Goal: Information Seeking & Learning: Learn about a topic

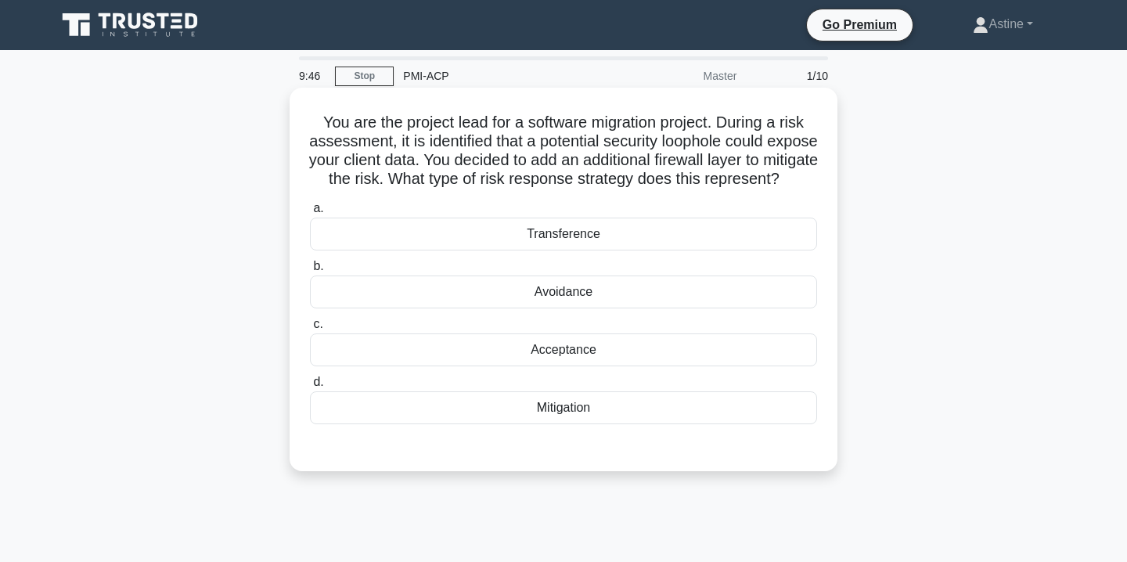
click at [543, 424] on div "Mitigation" at bounding box center [563, 407] width 507 height 33
click at [310, 387] on input "d. Mitigation" at bounding box center [310, 382] width 0 height 10
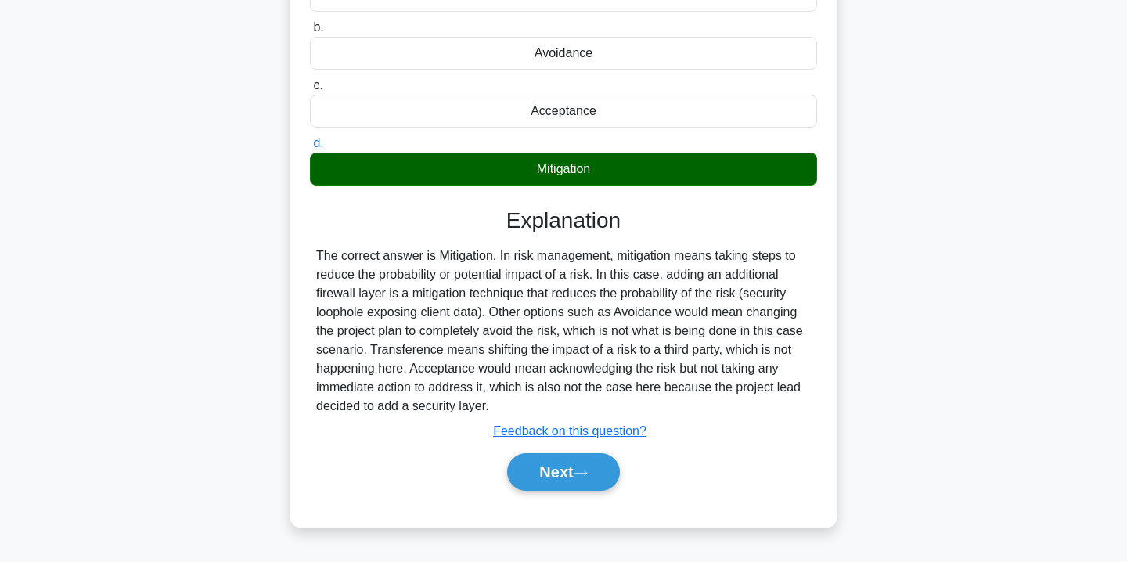
scroll to position [256, 0]
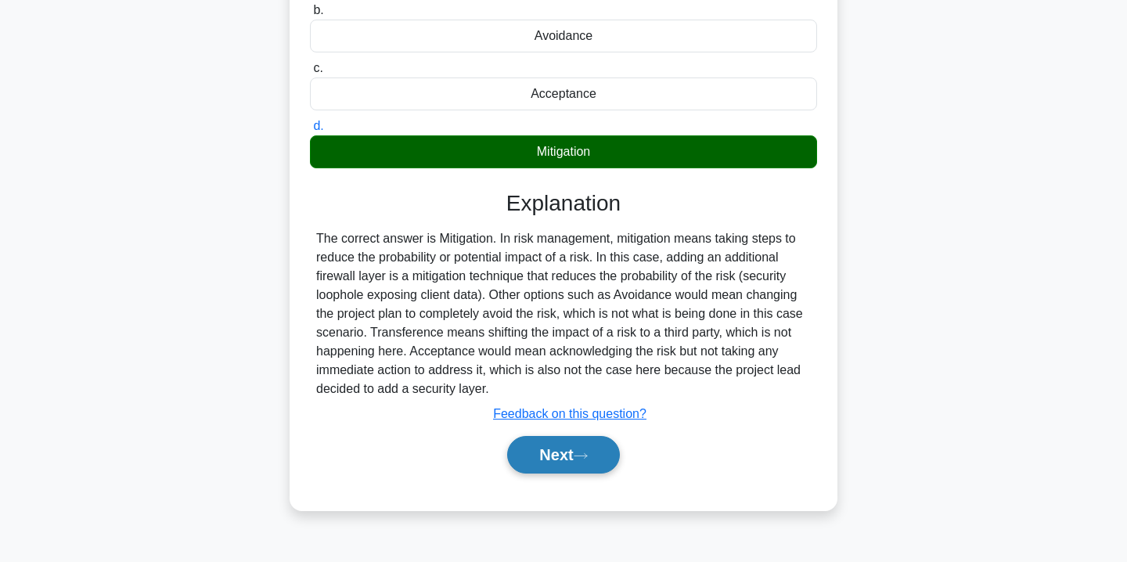
click at [554, 466] on button "Next" at bounding box center [563, 455] width 112 height 38
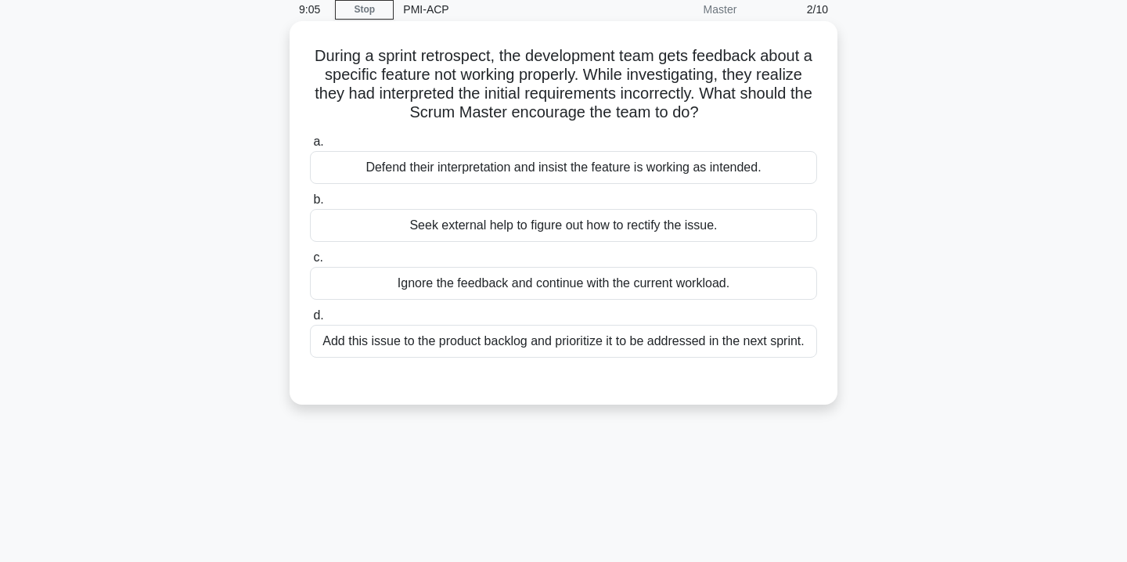
scroll to position [69, 0]
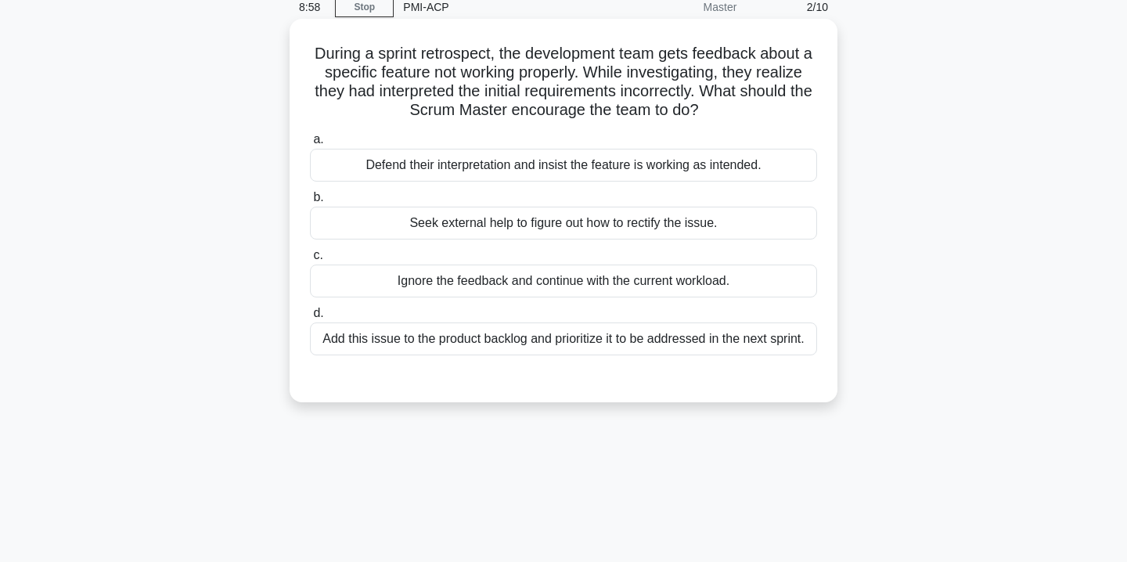
click at [602, 343] on div "Add this issue to the product backlog and prioritize it to be addressed in the …" at bounding box center [563, 338] width 507 height 33
click at [310, 319] on input "d. Add this issue to the product backlog and prioritize it to be addressed in t…" at bounding box center [310, 313] width 0 height 10
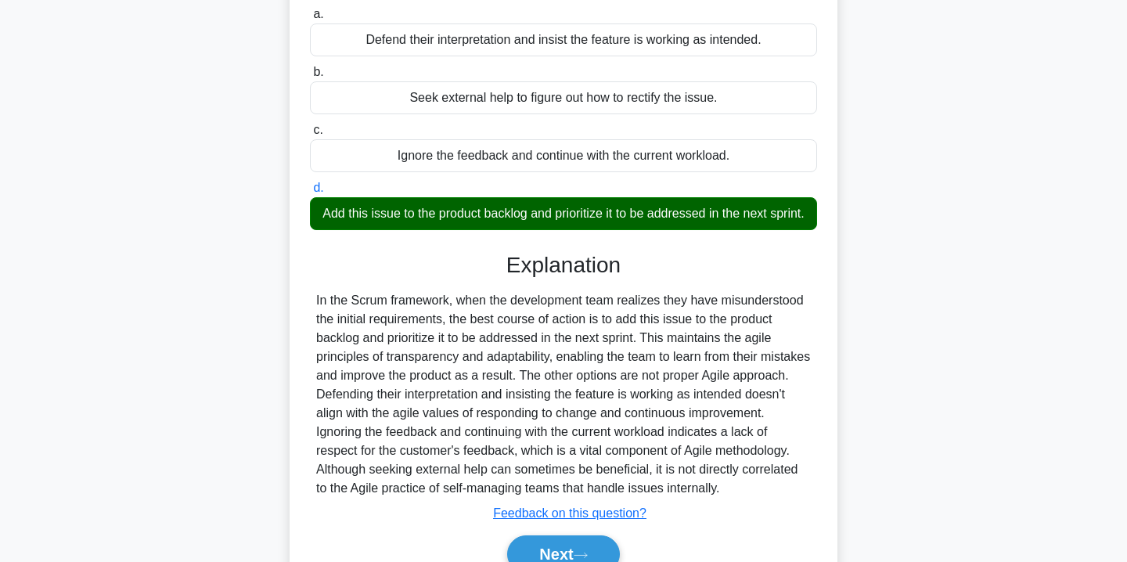
scroll to position [283, 0]
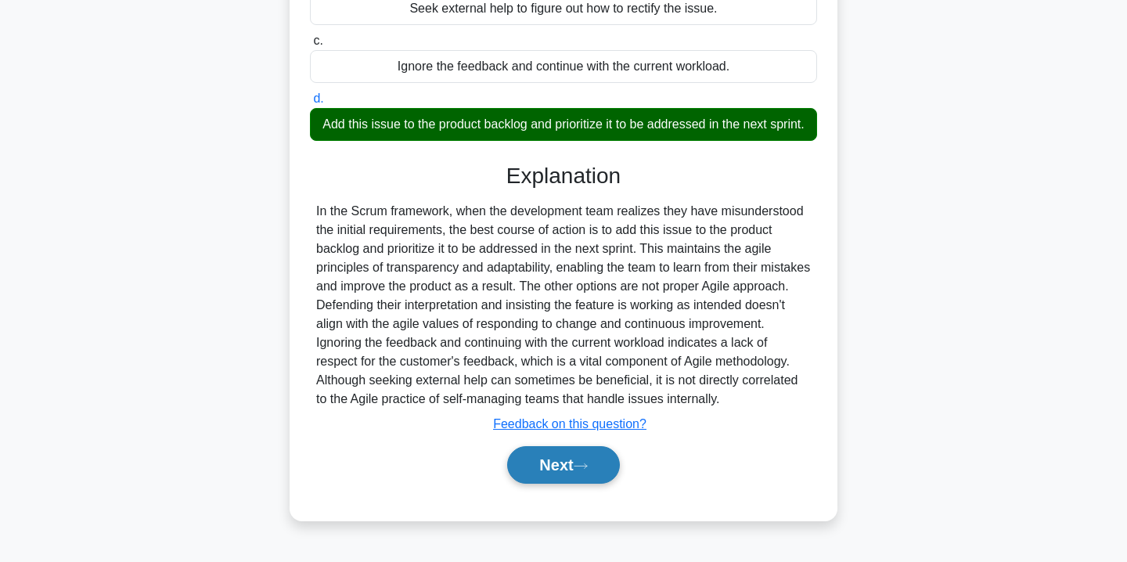
click at [565, 461] on button "Next" at bounding box center [563, 465] width 112 height 38
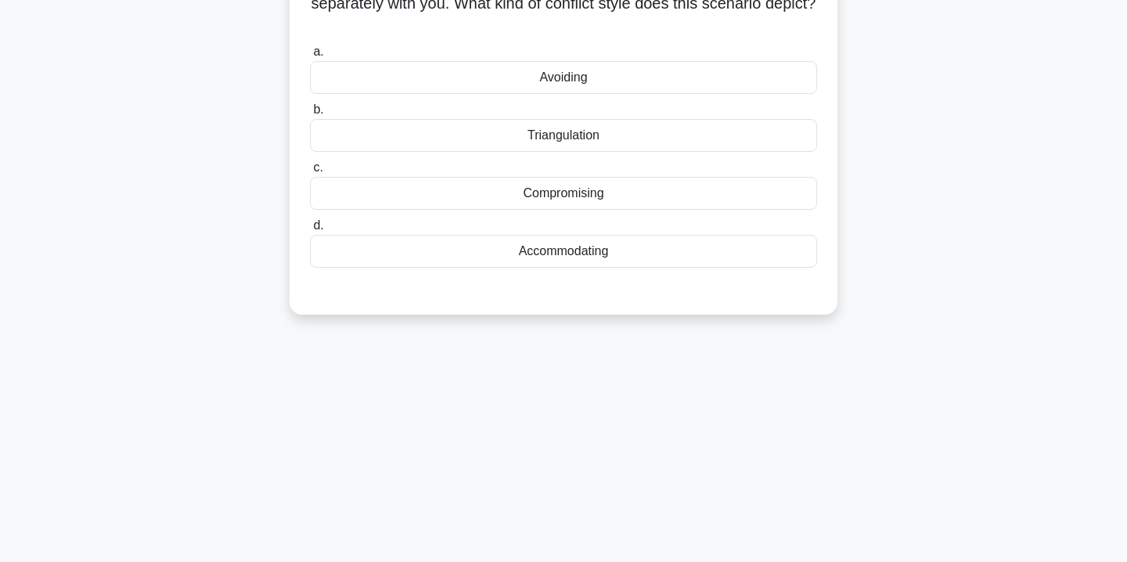
scroll to position [0, 0]
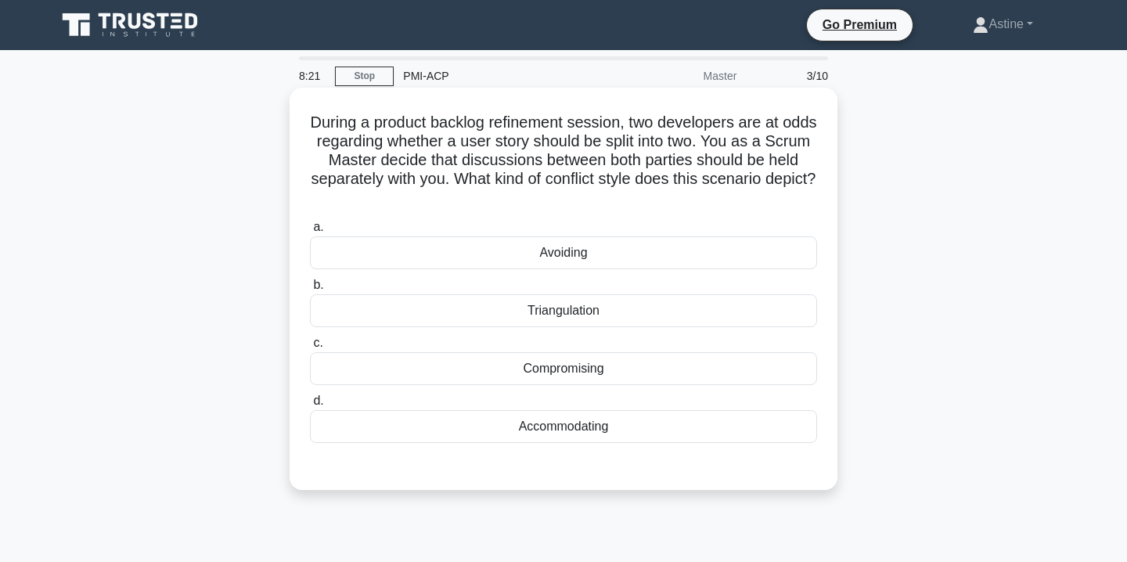
click at [601, 377] on div "Compromising" at bounding box center [563, 368] width 507 height 33
click at [310, 348] on input "c. Compromising" at bounding box center [310, 343] width 0 height 10
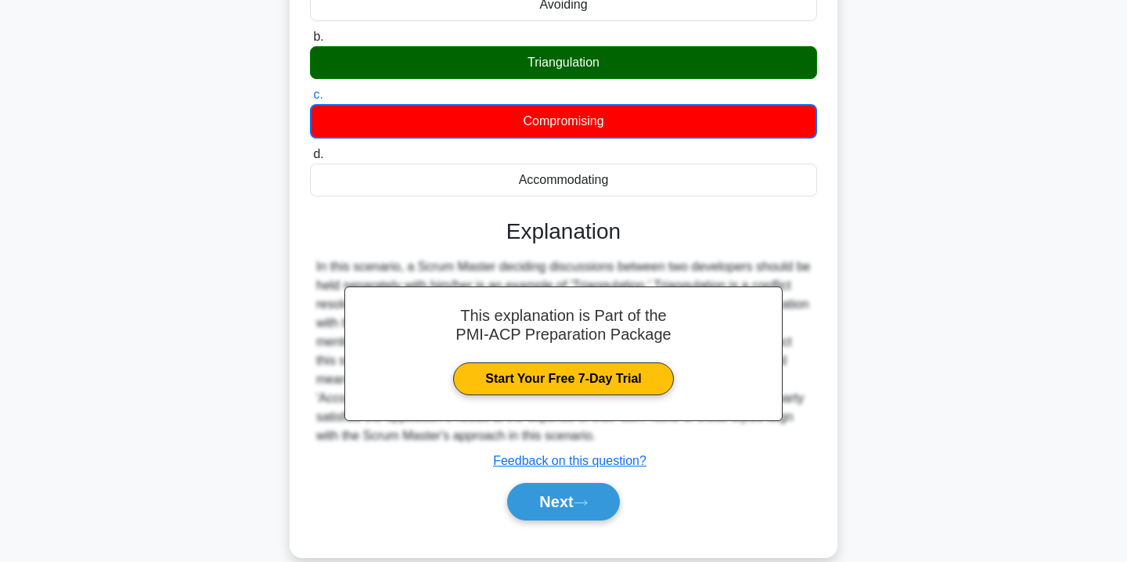
scroll to position [252, 0]
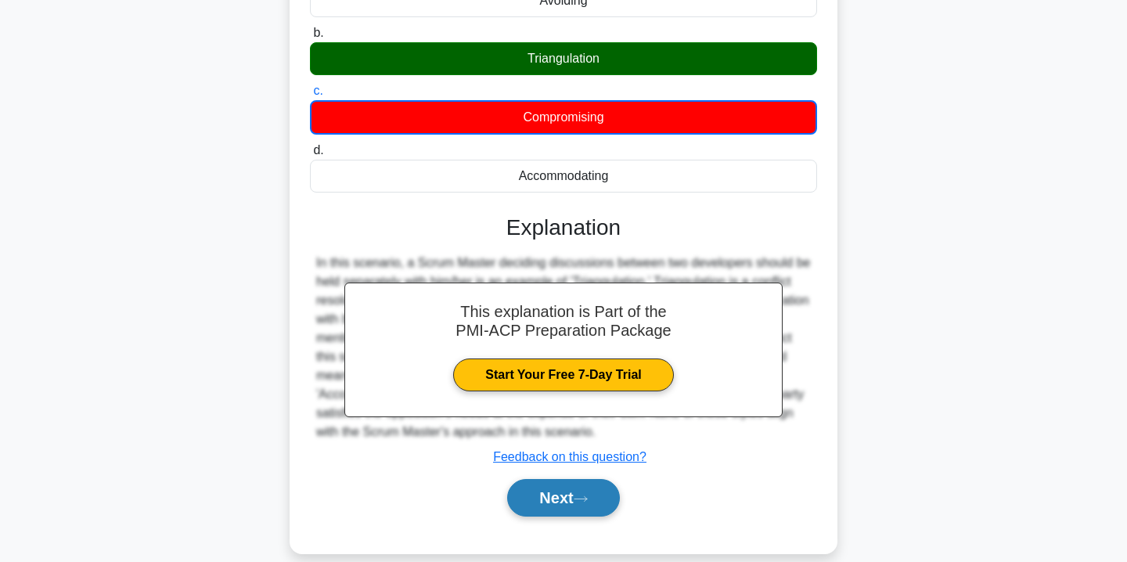
click at [561, 505] on button "Next" at bounding box center [563, 498] width 112 height 38
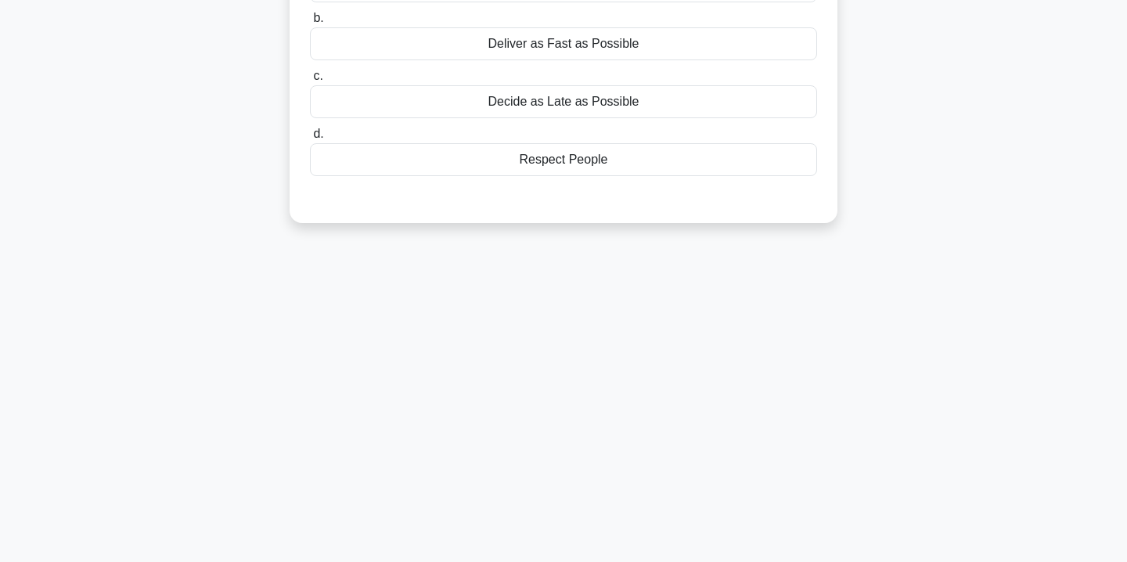
scroll to position [0, 0]
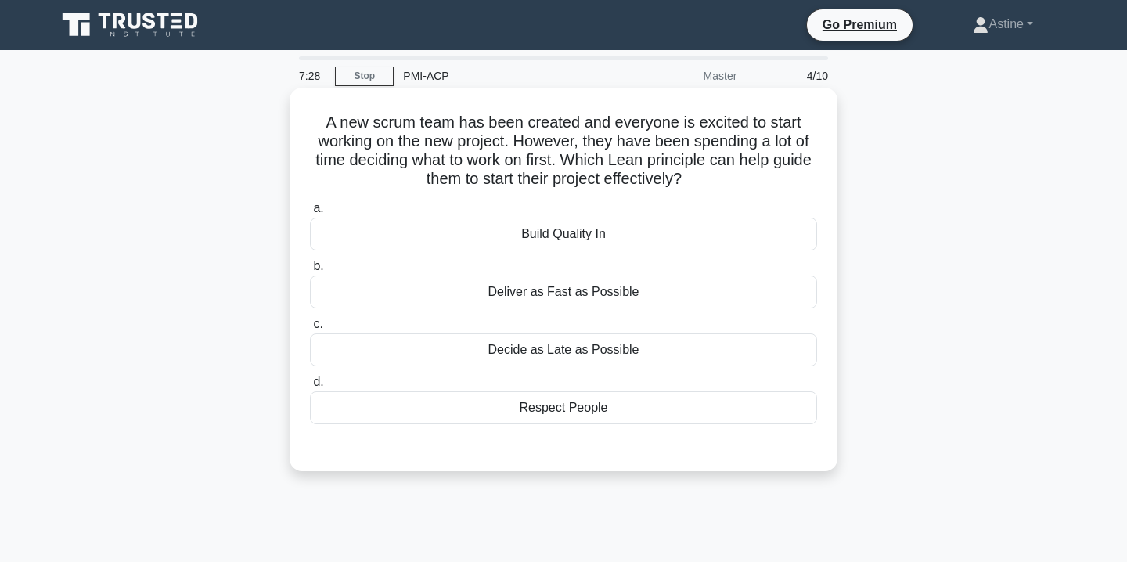
click at [582, 297] on div "Deliver as Fast as Possible" at bounding box center [563, 292] width 507 height 33
click at [310, 272] on input "b. Deliver as Fast as Possible" at bounding box center [310, 266] width 0 height 10
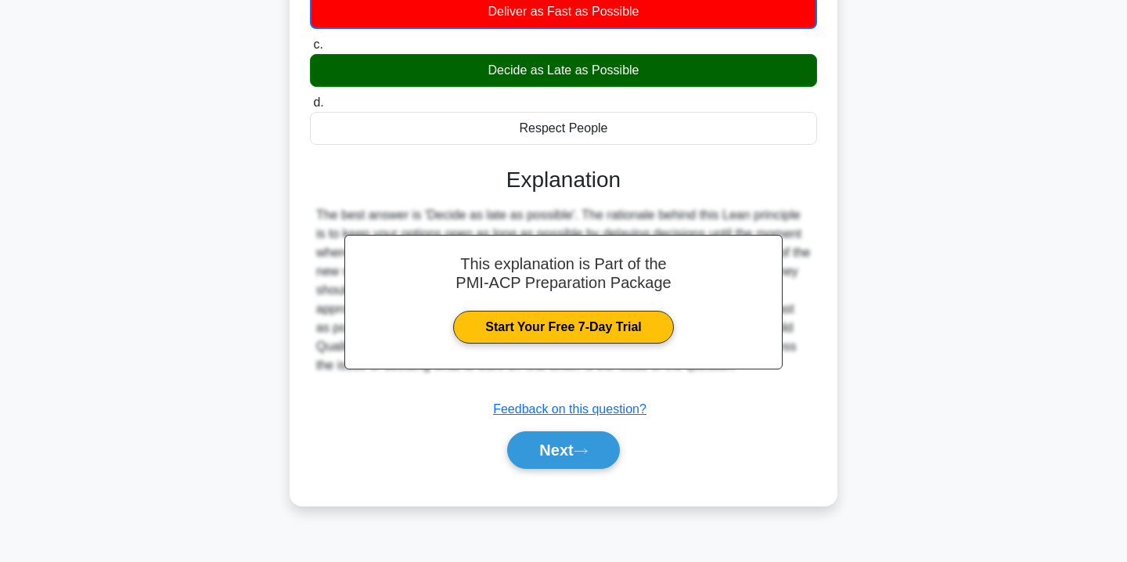
scroll to position [283, 0]
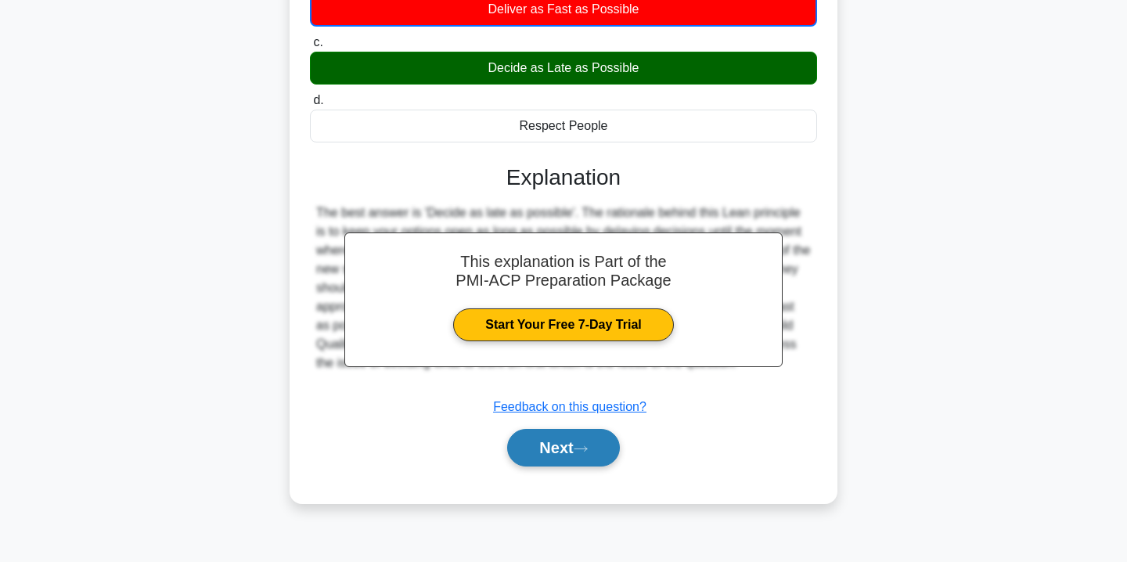
click at [550, 459] on button "Next" at bounding box center [563, 448] width 112 height 38
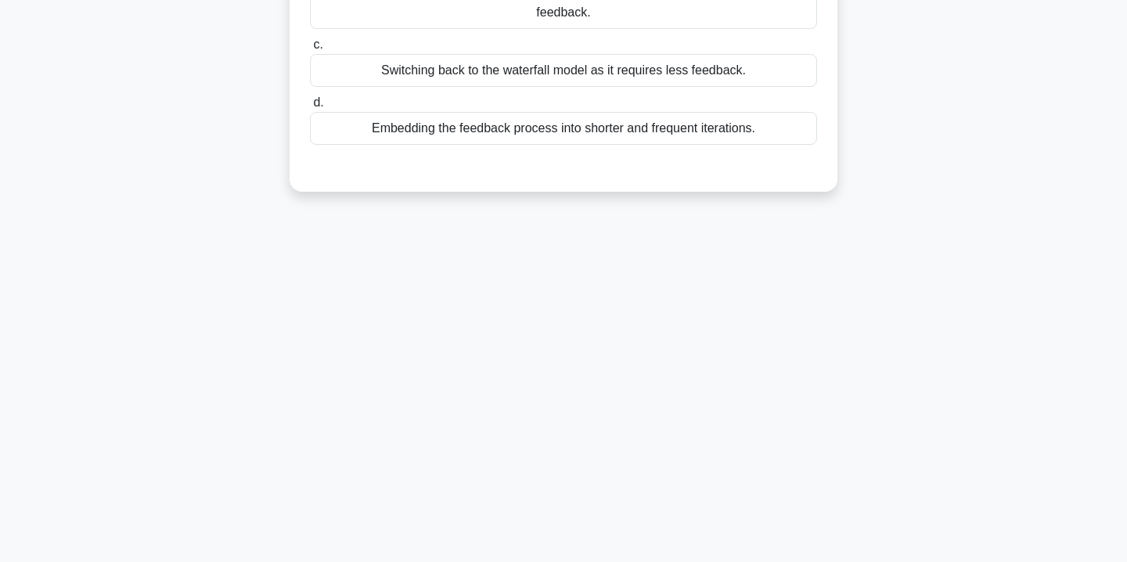
scroll to position [0, 0]
